Goal: Task Accomplishment & Management: Manage account settings

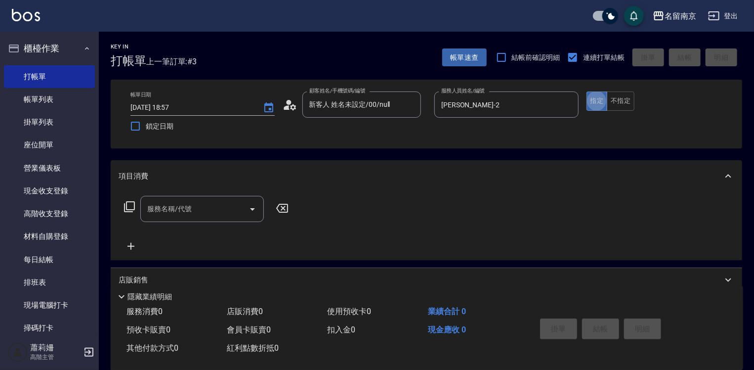
click at [202, 201] on input "服務名稱/代號" at bounding box center [195, 208] width 100 height 17
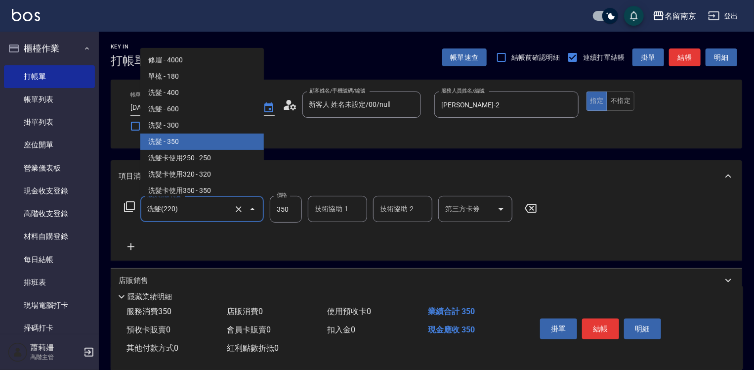
click at [209, 212] on input "洗髮(220)" at bounding box center [188, 208] width 87 height 17
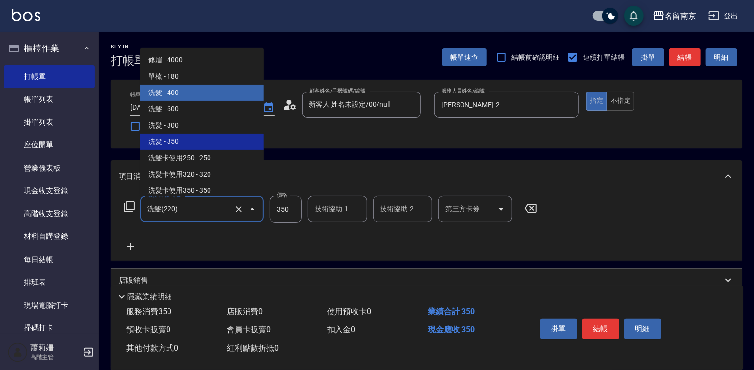
drag, startPoint x: 209, startPoint y: 90, endPoint x: 221, endPoint y: 93, distance: 12.6
click at [209, 90] on span "洗髮 - 400" at bounding box center [202, 93] width 124 height 16
type input "洗髮(201)"
type input "400"
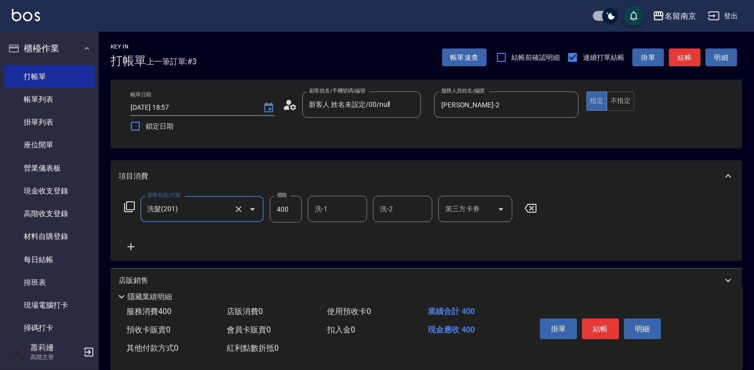
click at [334, 213] on input "洗-1" at bounding box center [337, 208] width 50 height 17
type input "[PERSON_NAME]-2"
click at [129, 245] on icon at bounding box center [131, 247] width 25 height 12
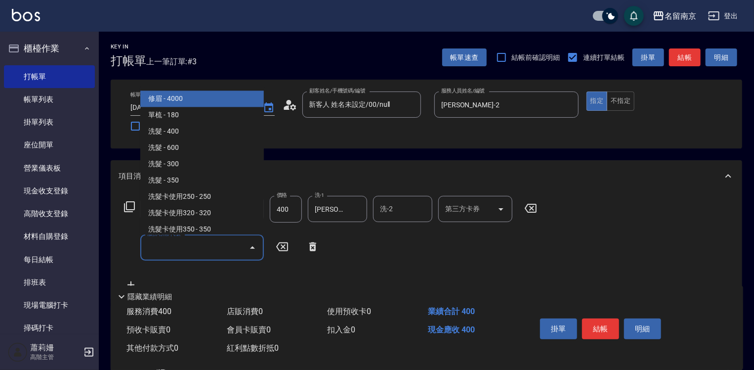
click at [156, 255] on input "服務名稱/代號" at bounding box center [195, 247] width 100 height 17
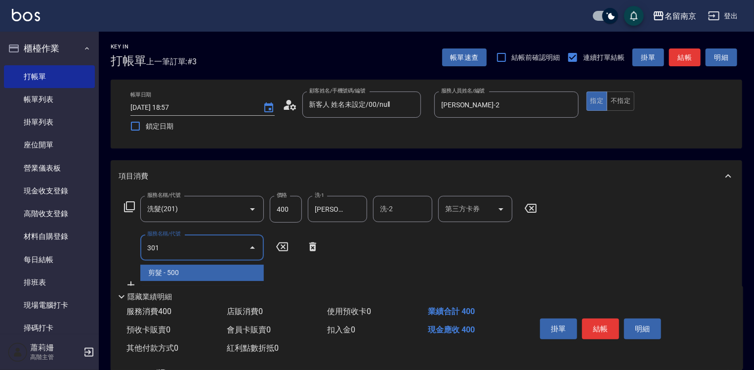
type input "剪髮(301)"
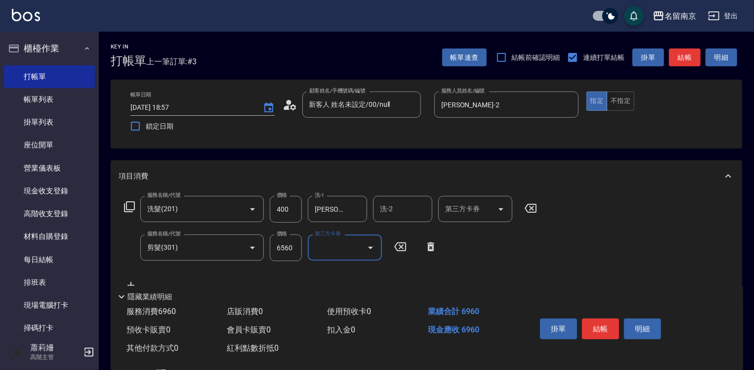
click at [290, 249] on input "6560" at bounding box center [286, 247] width 32 height 27
type input "650"
click at [602, 325] on button "結帳" at bounding box center [600, 328] width 37 height 21
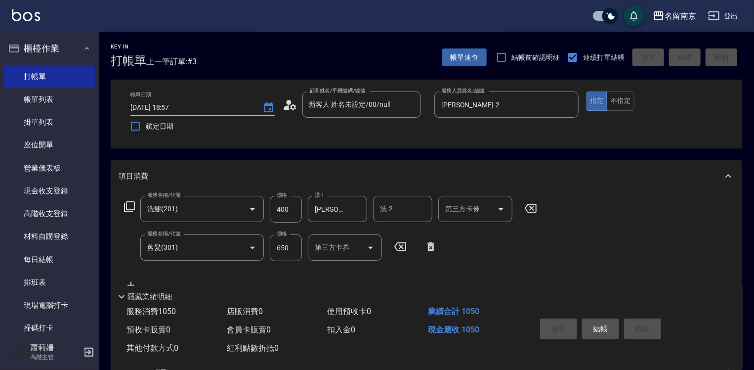
type input "2025/09/26 20:38"
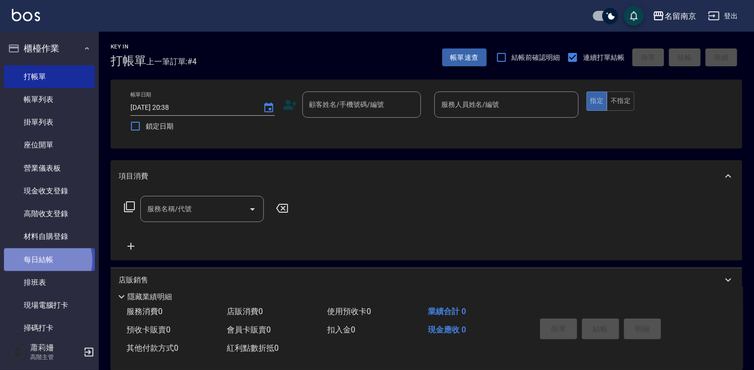
click at [44, 260] on link "每日結帳" at bounding box center [49, 259] width 91 height 23
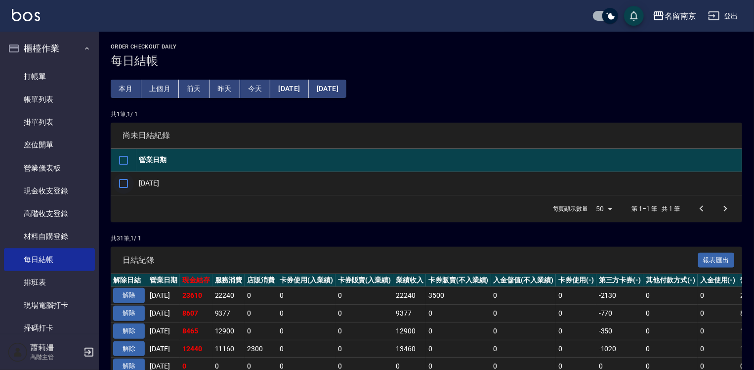
click at [124, 183] on input "checkbox" at bounding box center [123, 183] width 21 height 21
checkbox input "true"
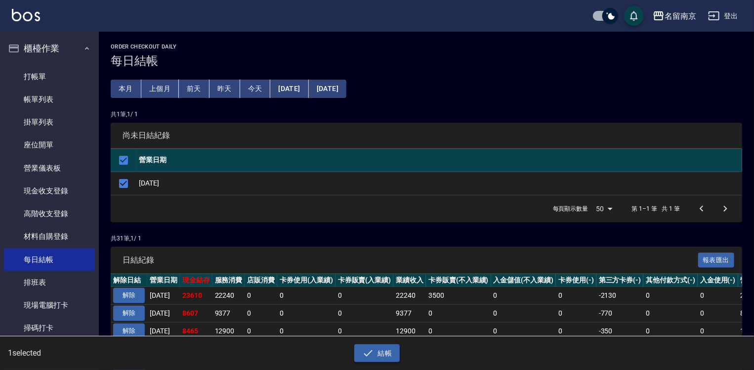
click at [386, 353] on button "結帳" at bounding box center [377, 353] width 46 height 18
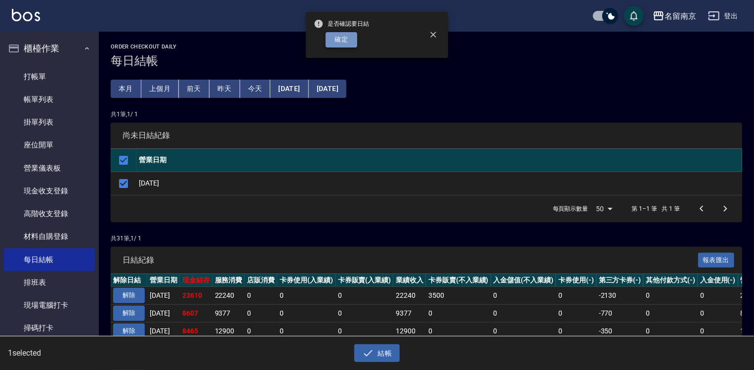
click at [352, 42] on button "確定" at bounding box center [342, 39] width 32 height 15
checkbox input "false"
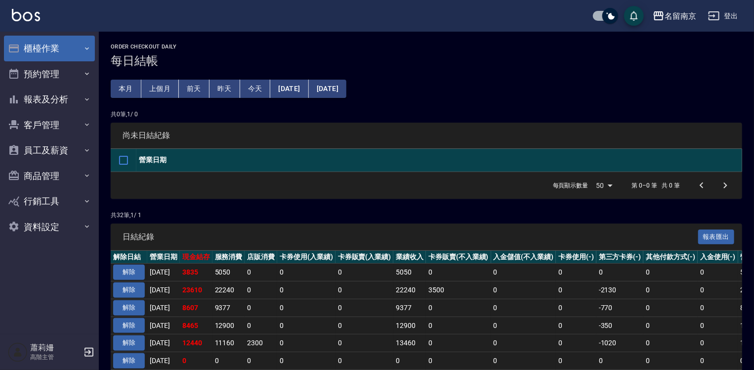
click at [49, 45] on button "櫃檯作業" at bounding box center [49, 49] width 91 height 26
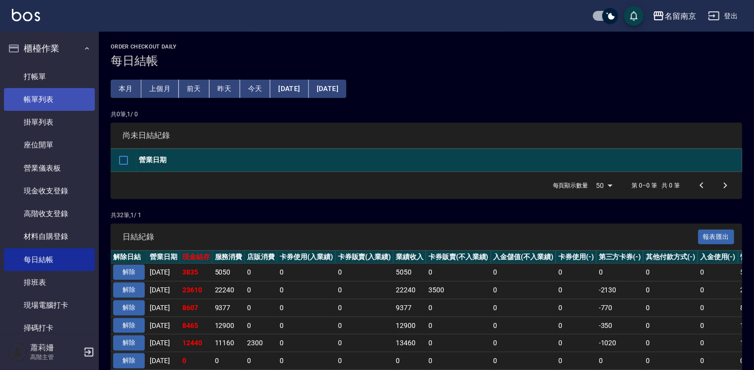
click at [56, 98] on link "帳單列表" at bounding box center [49, 99] width 91 height 23
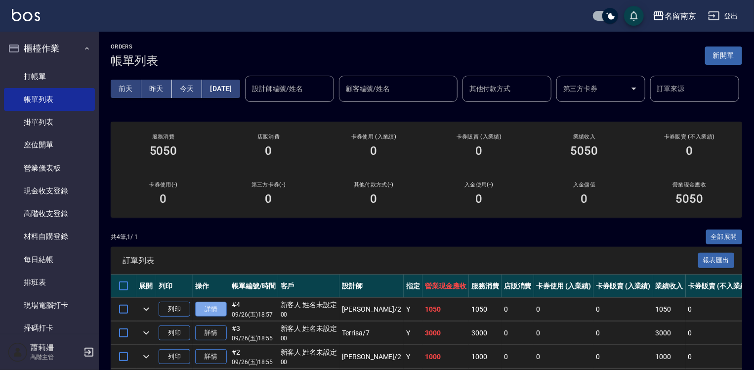
click at [206, 317] on link "詳情" at bounding box center [211, 309] width 32 height 15
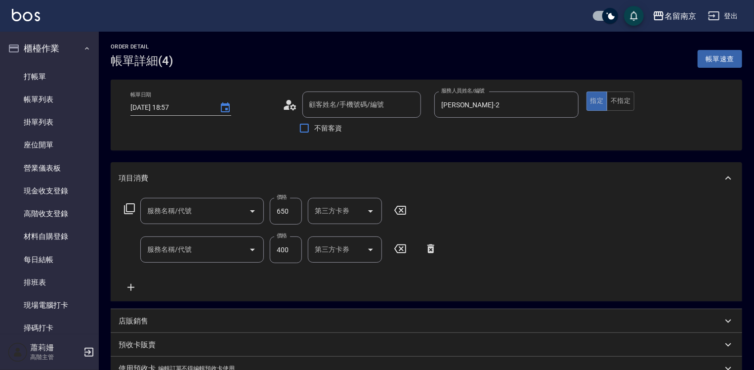
type input "[DATE] 18:57"
type input "[PERSON_NAME]-2"
type input "剪髮(301)"
type input "洗髮(201)"
type input "新客人 姓名未設定/00/null"
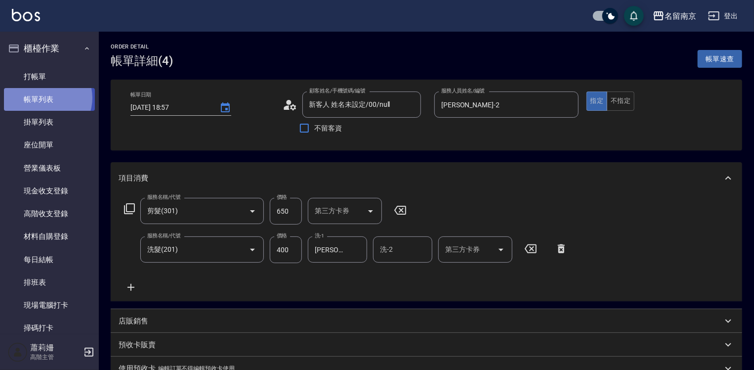
click at [45, 98] on link "帳單列表" at bounding box center [49, 99] width 91 height 23
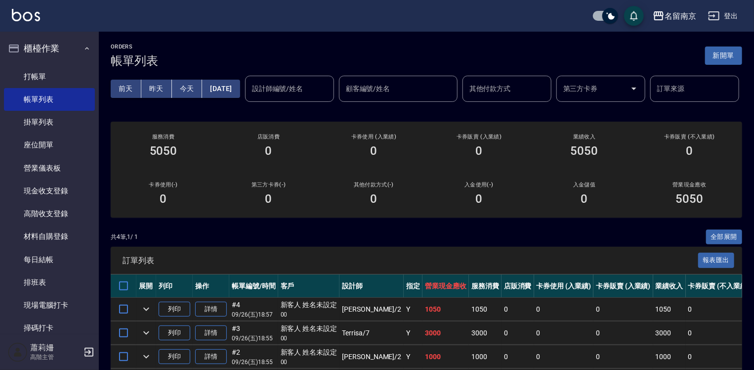
scroll to position [99, 0]
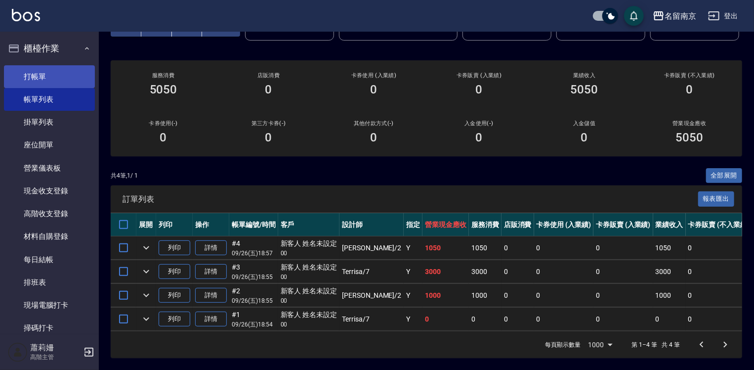
click at [30, 73] on link "打帳單" at bounding box center [49, 76] width 91 height 23
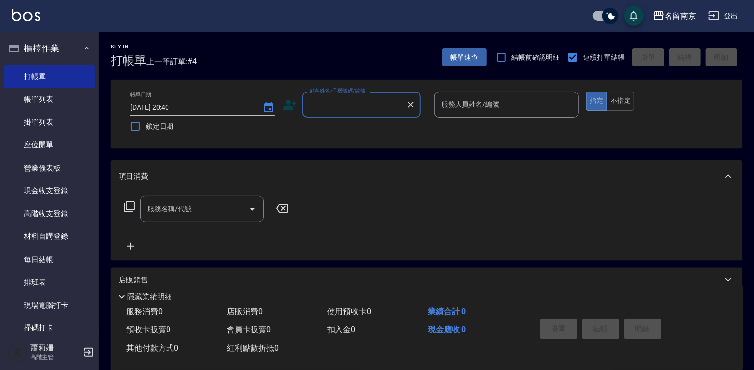
click at [386, 104] on input "顧客姓名/手機號碼/編號" at bounding box center [354, 104] width 95 height 17
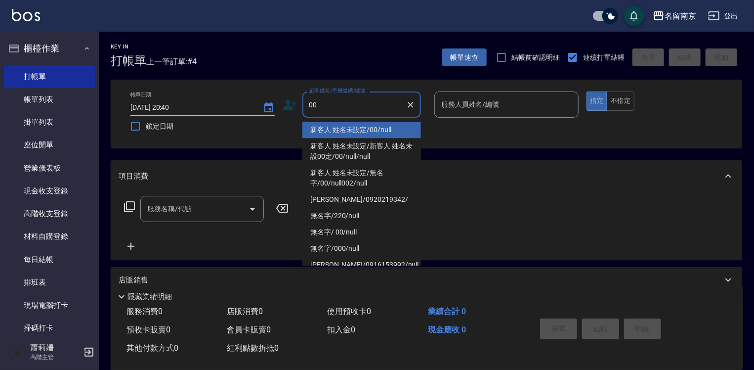
type input "新客人 姓名未設定/00/null"
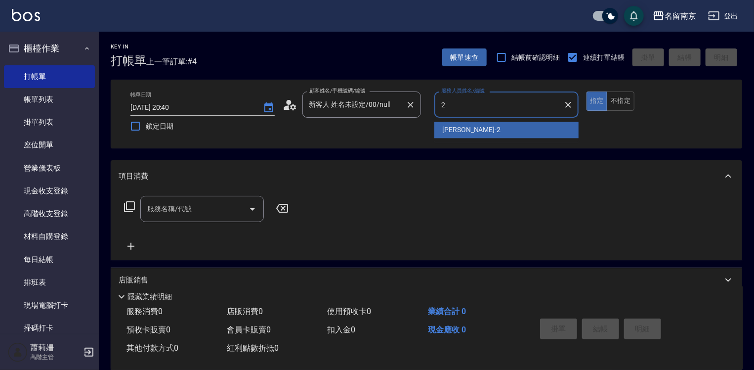
type input "[PERSON_NAME]-2"
type button "true"
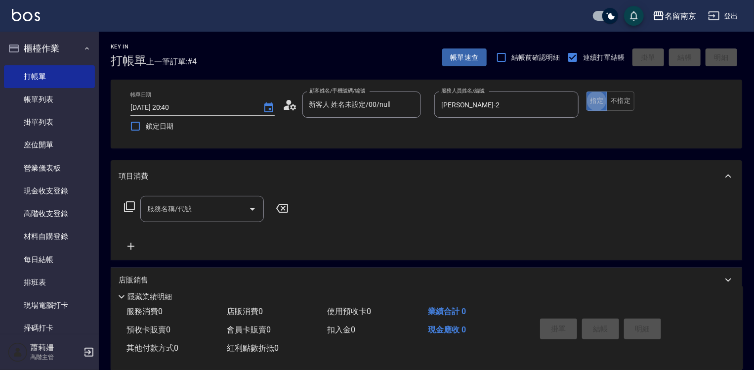
click at [130, 210] on icon at bounding box center [129, 206] width 11 height 11
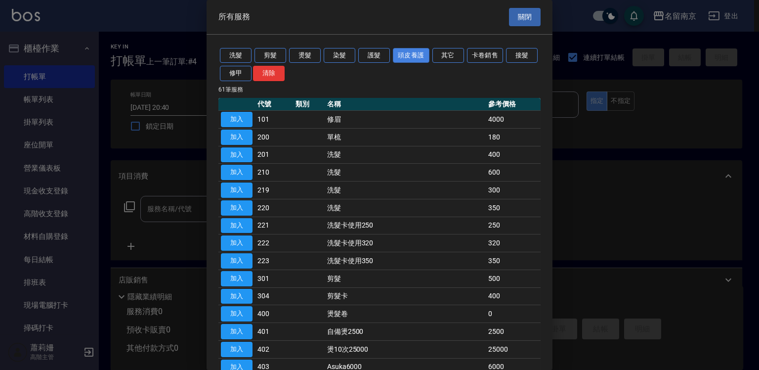
click at [419, 54] on button "頭皮養護" at bounding box center [411, 55] width 37 height 15
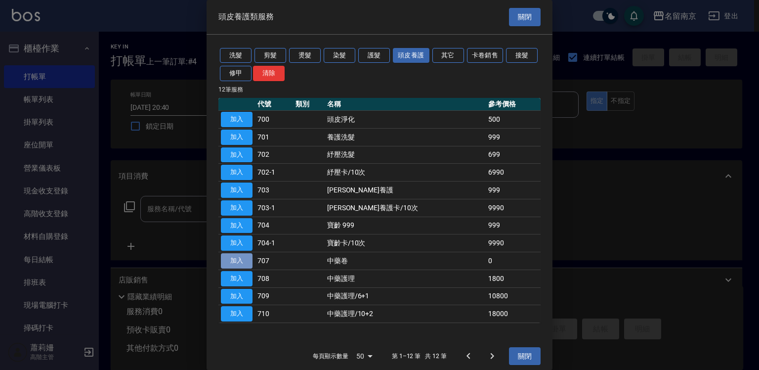
drag, startPoint x: 243, startPoint y: 257, endPoint x: 343, endPoint y: 250, distance: 100.1
click at [243, 256] on button "加入" at bounding box center [237, 260] width 32 height 15
type input "中藥卷(707)"
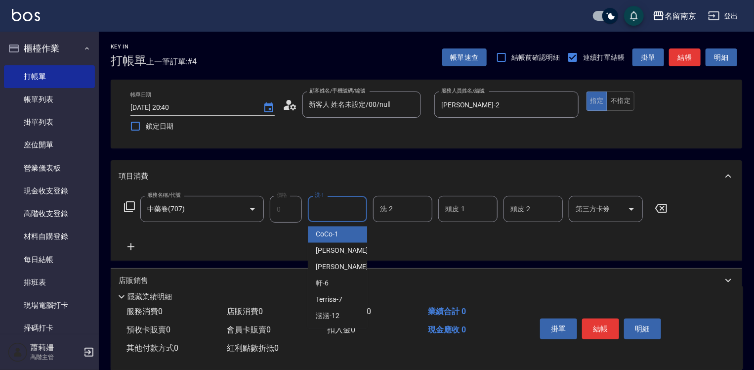
click at [338, 207] on input "洗-1" at bounding box center [337, 208] width 50 height 17
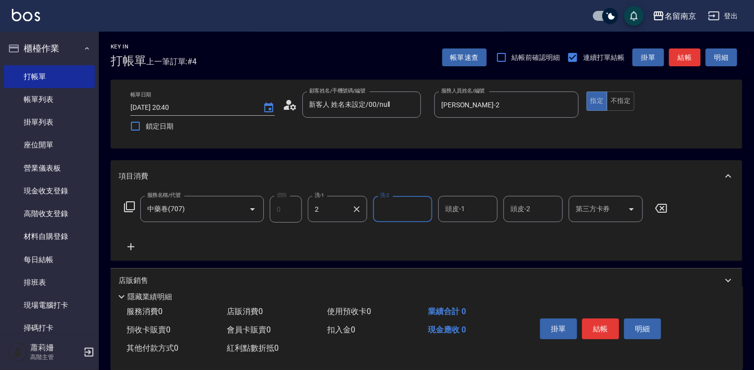
type input "[PERSON_NAME]-2"
click at [590, 328] on button "結帳" at bounding box center [600, 328] width 37 height 21
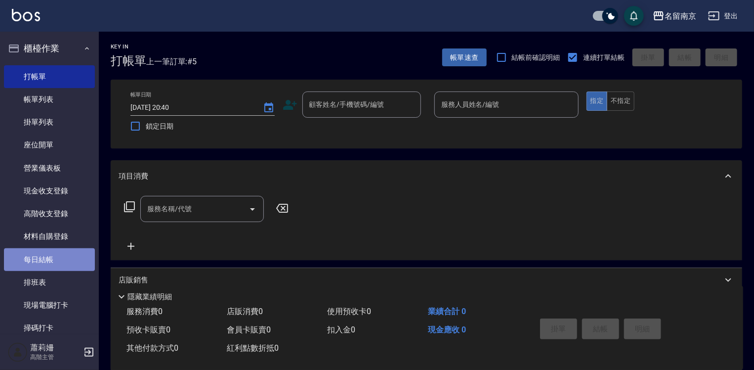
click at [51, 264] on link "每日結帳" at bounding box center [49, 259] width 91 height 23
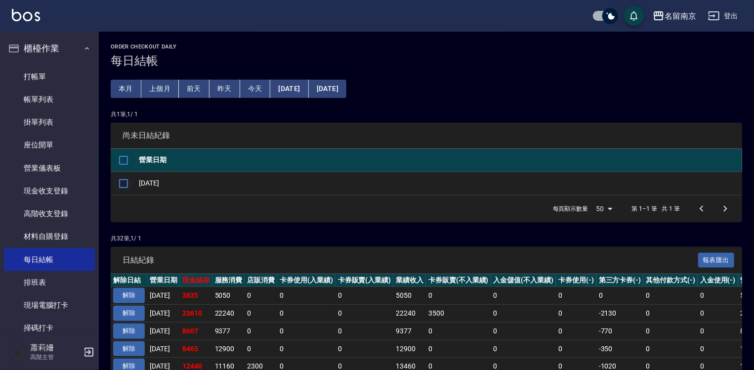
click at [125, 185] on input "checkbox" at bounding box center [123, 183] width 21 height 21
checkbox input "true"
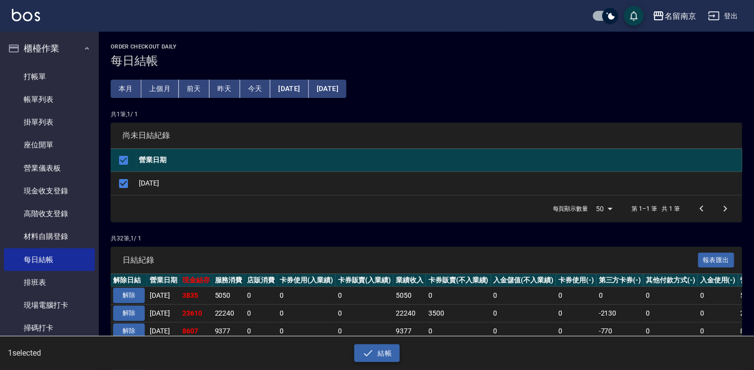
click at [374, 350] on button "結帳" at bounding box center [377, 353] width 46 height 18
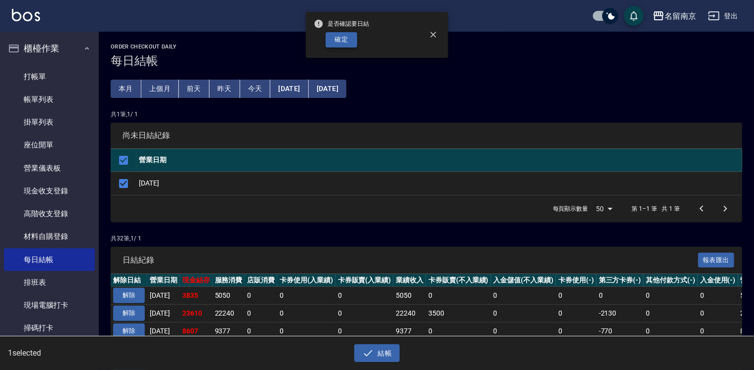
click at [342, 43] on button "確定" at bounding box center [342, 39] width 32 height 15
checkbox input "false"
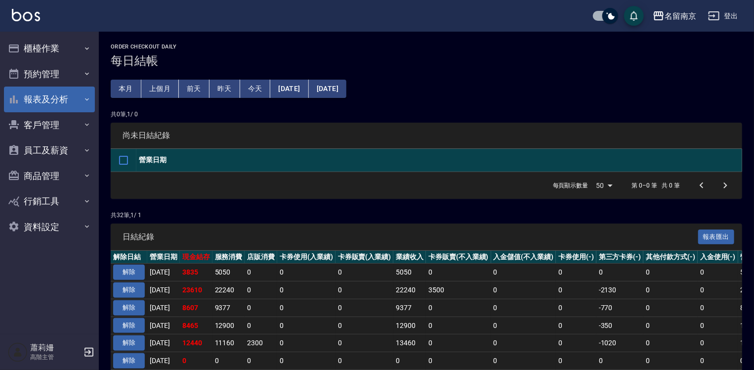
click at [49, 102] on button "報表及分析" at bounding box center [49, 99] width 91 height 26
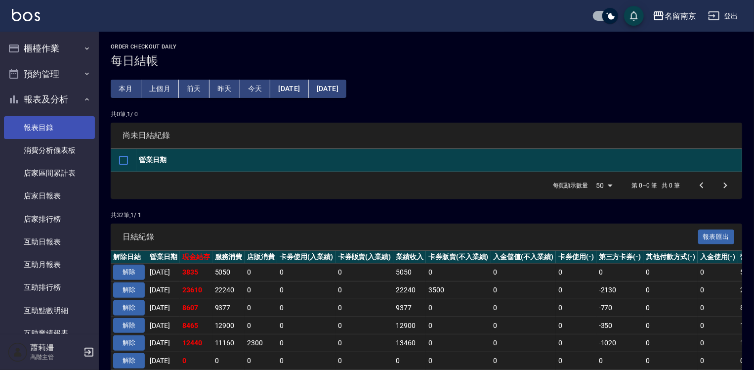
click at [47, 124] on link "報表目錄" at bounding box center [49, 127] width 91 height 23
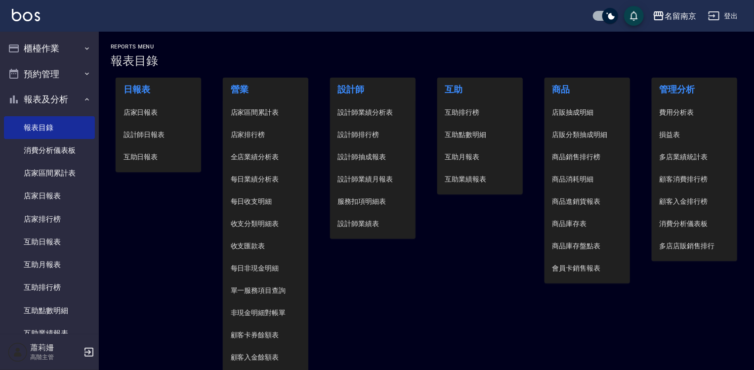
click at [143, 130] on span "設計師日報表" at bounding box center [159, 135] width 70 height 10
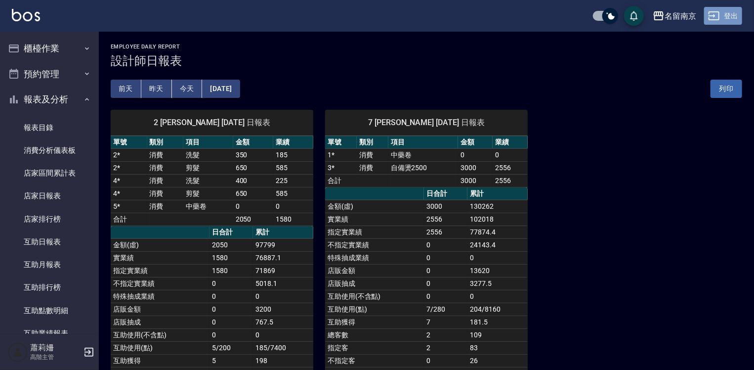
click at [726, 13] on button "登出" at bounding box center [723, 16] width 38 height 18
